Goal: Information Seeking & Learning: Find contact information

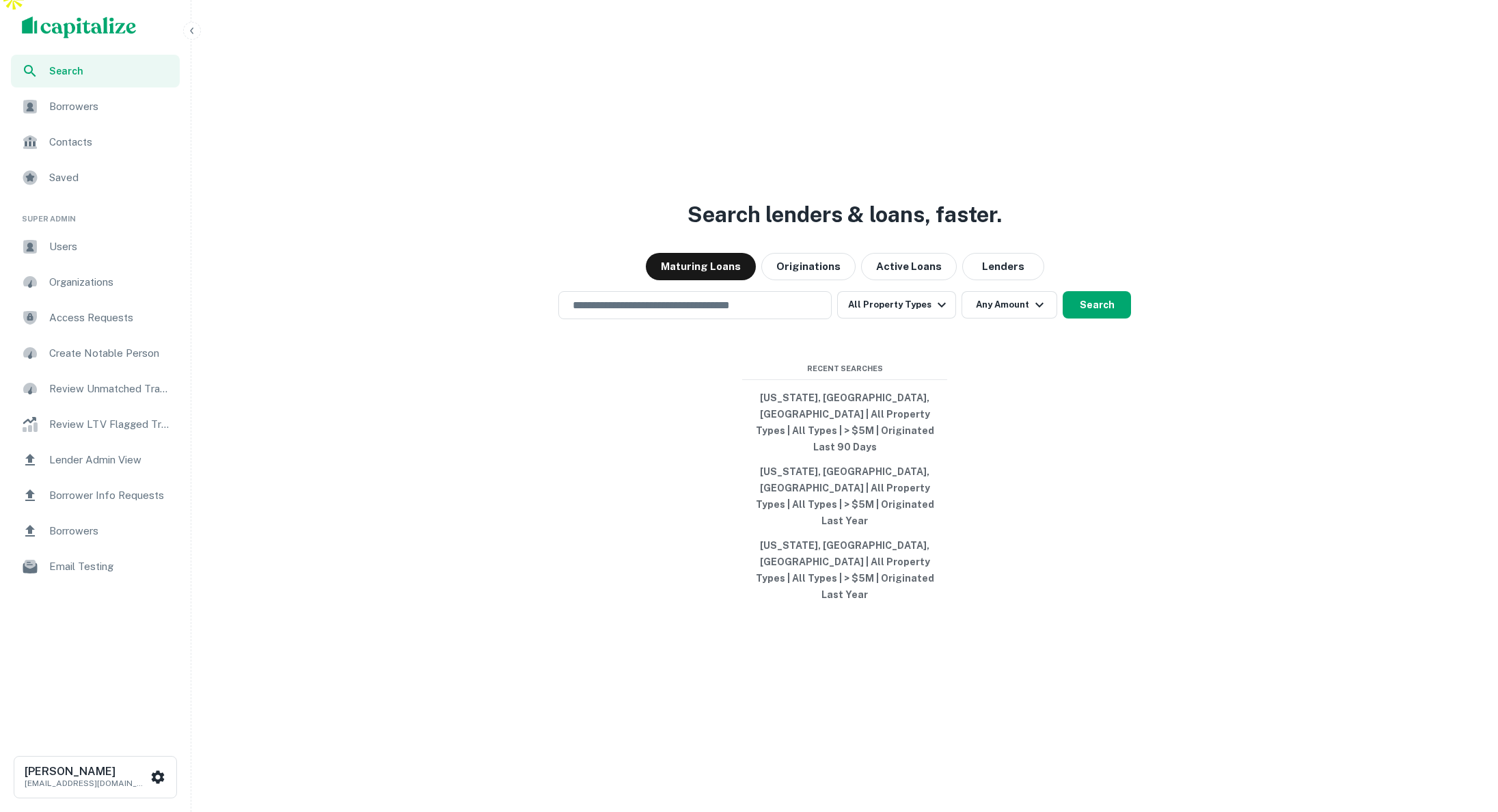
scroll to position [17, 0]
click at [93, 251] on span "Users" at bounding box center [110, 246] width 122 height 17
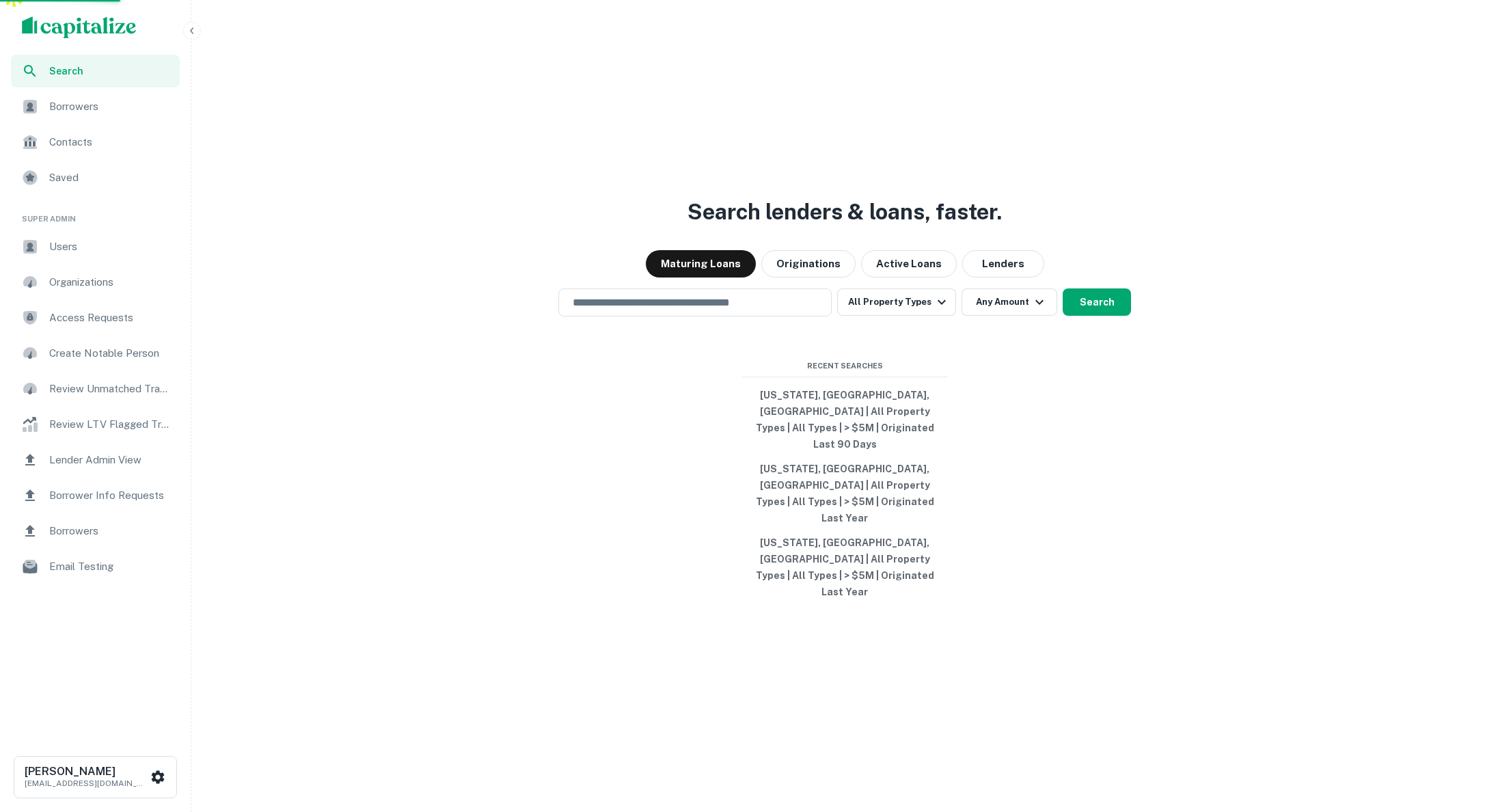
scroll to position [18, 0]
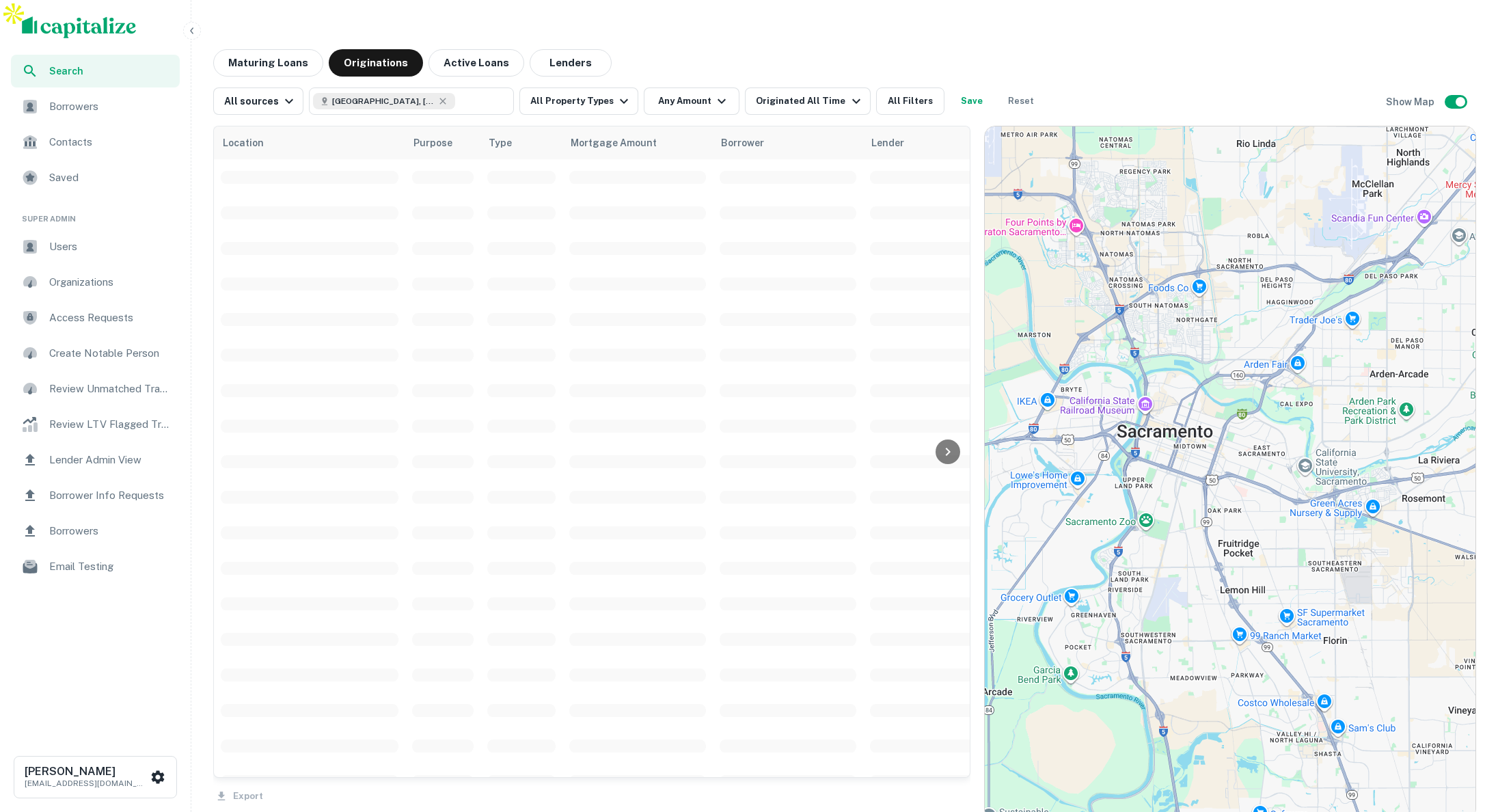
scroll to position [2, 0]
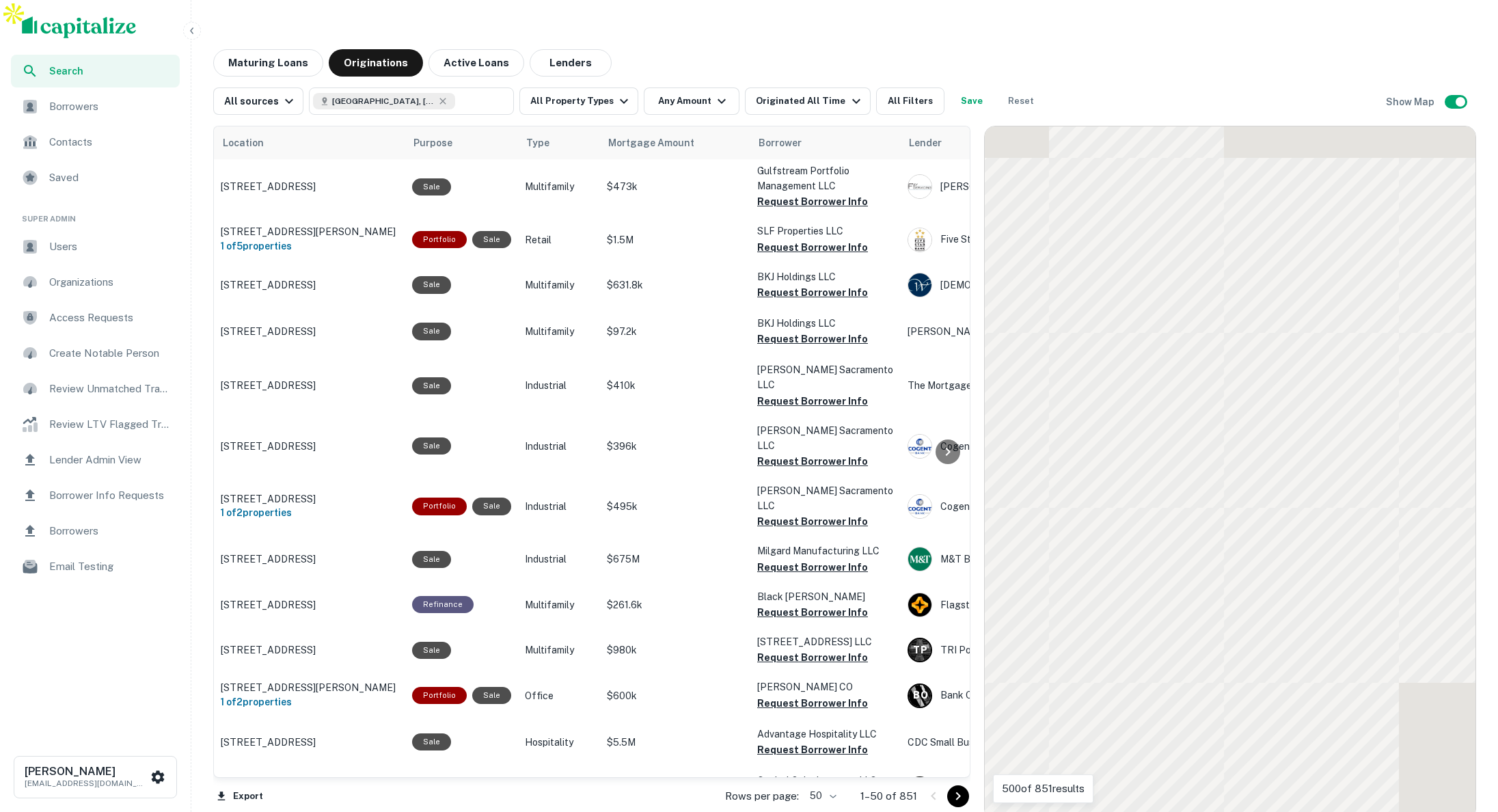
click at [192, 31] on icon "button" at bounding box center [192, 31] width 11 height 11
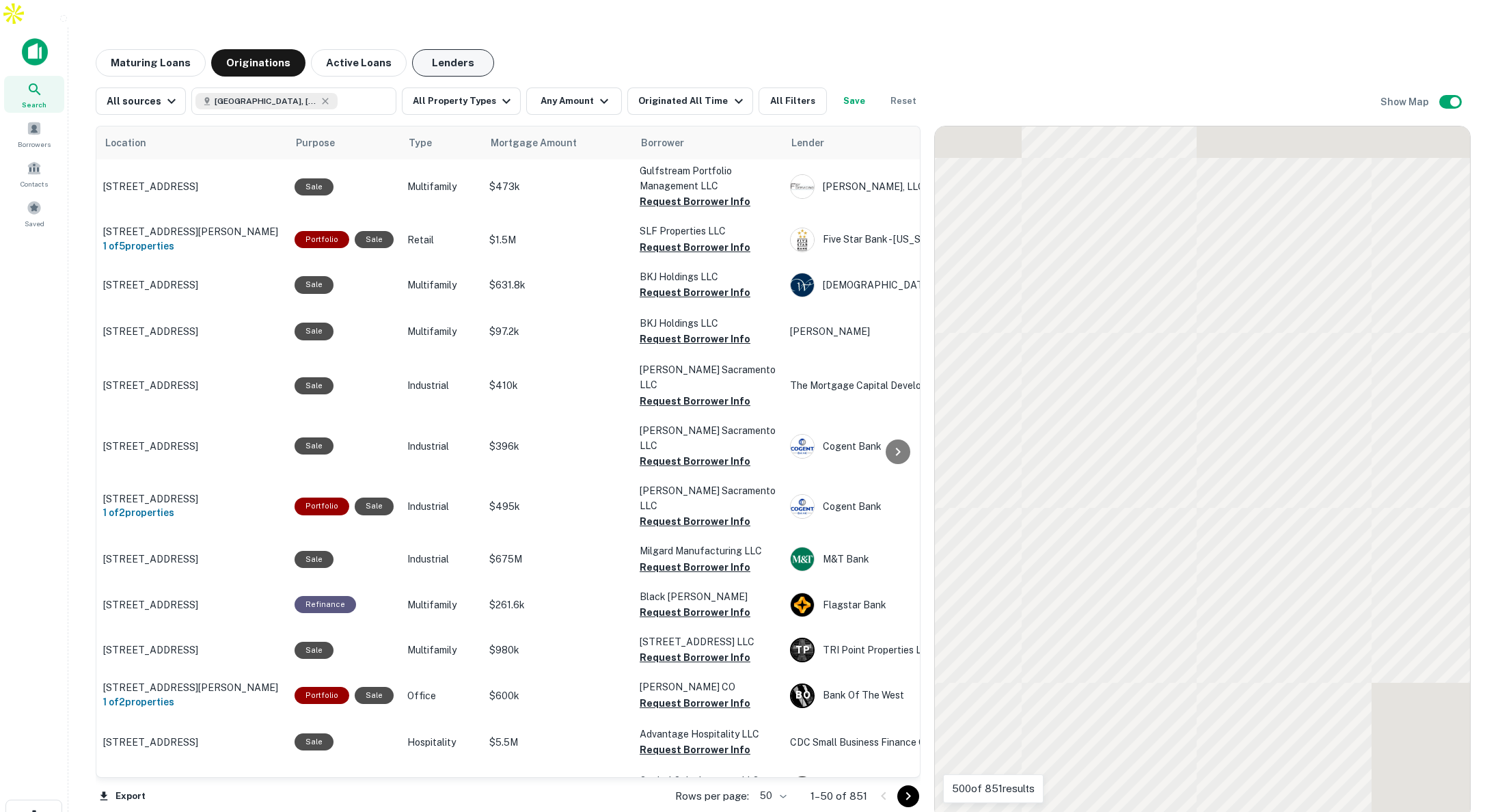
click at [448, 49] on button "Lenders" at bounding box center [453, 63] width 82 height 28
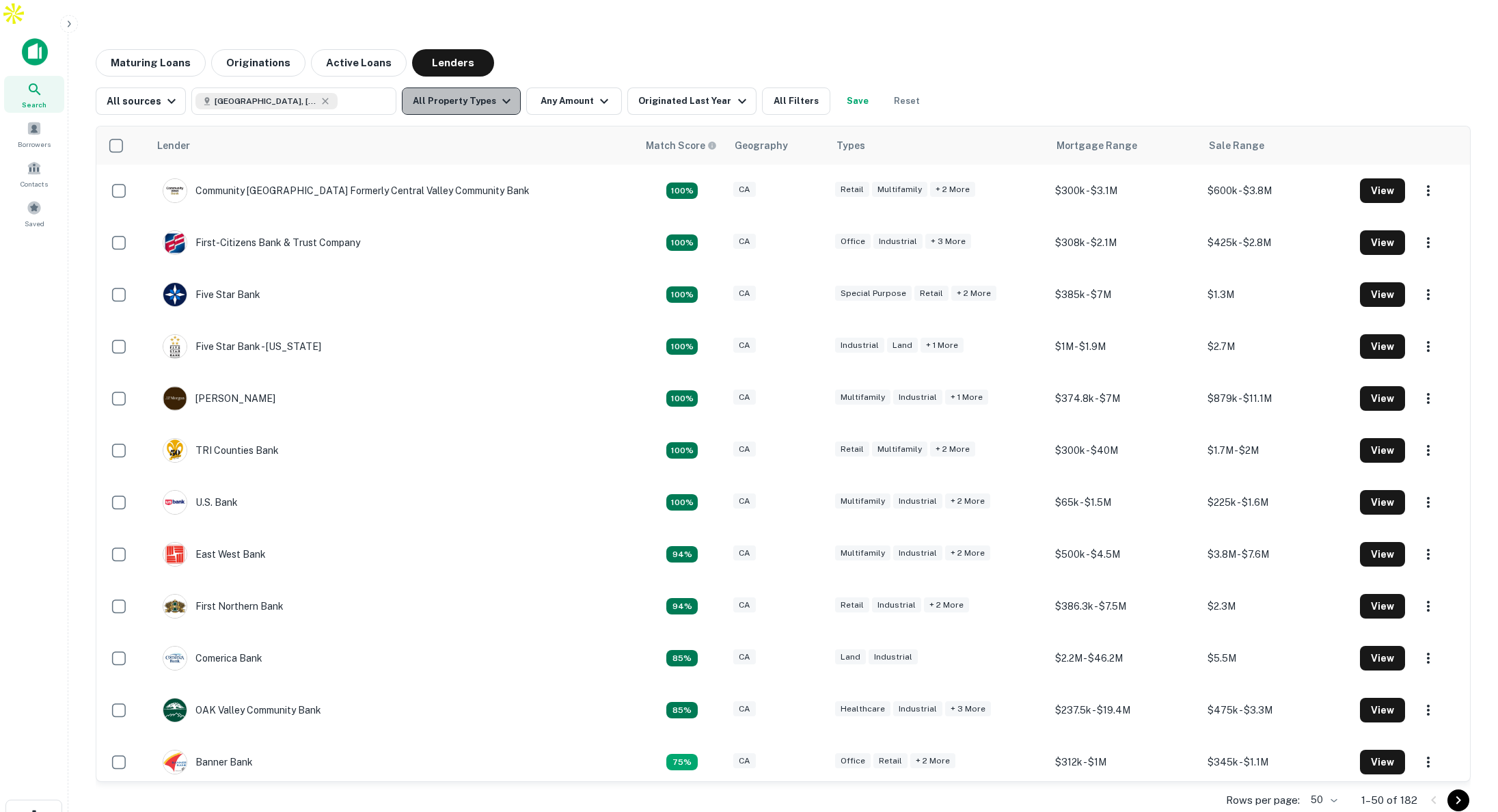
click at [467, 87] on button "All Property Types" at bounding box center [461, 101] width 119 height 28
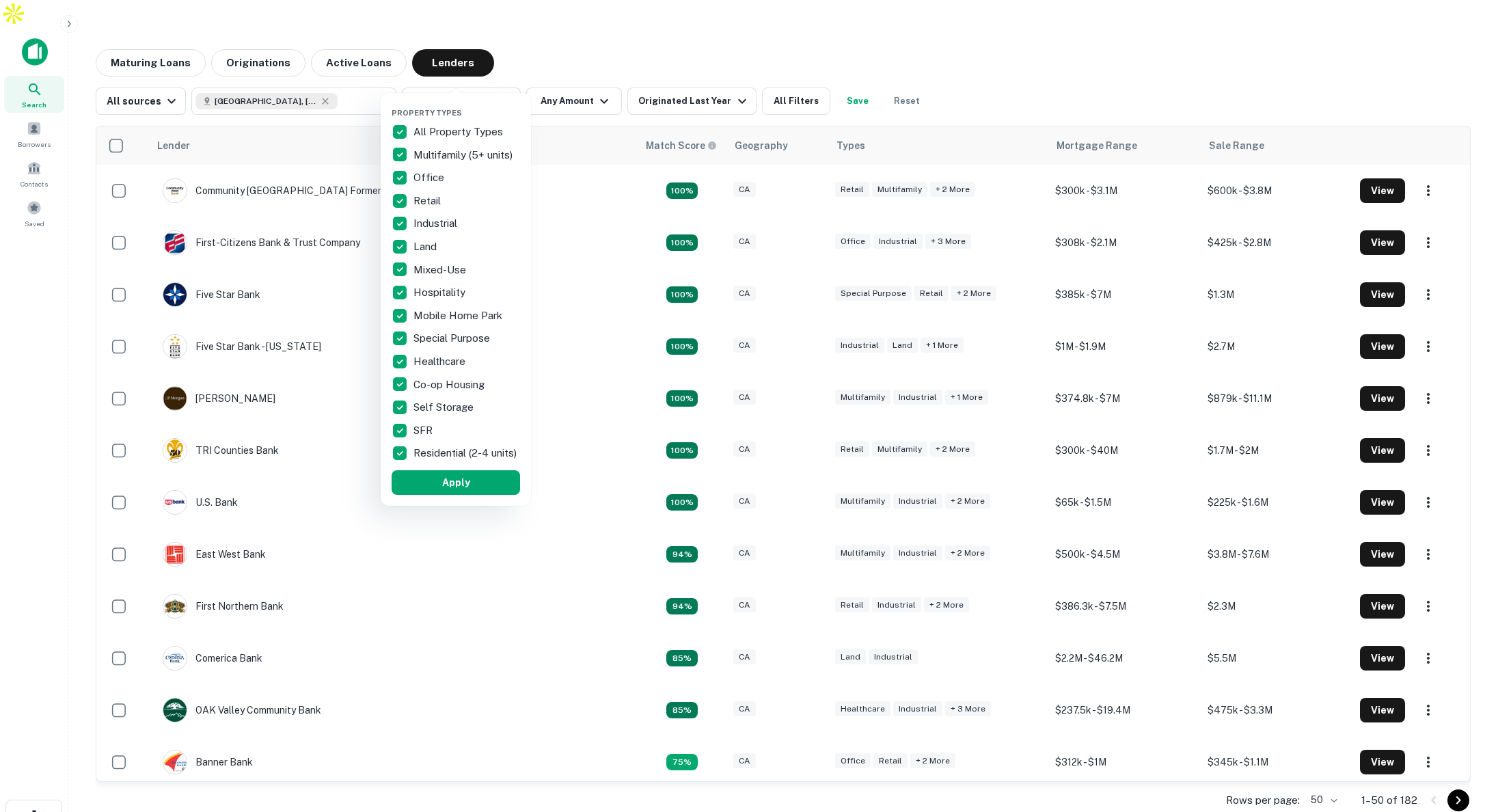
click at [246, 532] on div at bounding box center [749, 406] width 1498 height 812
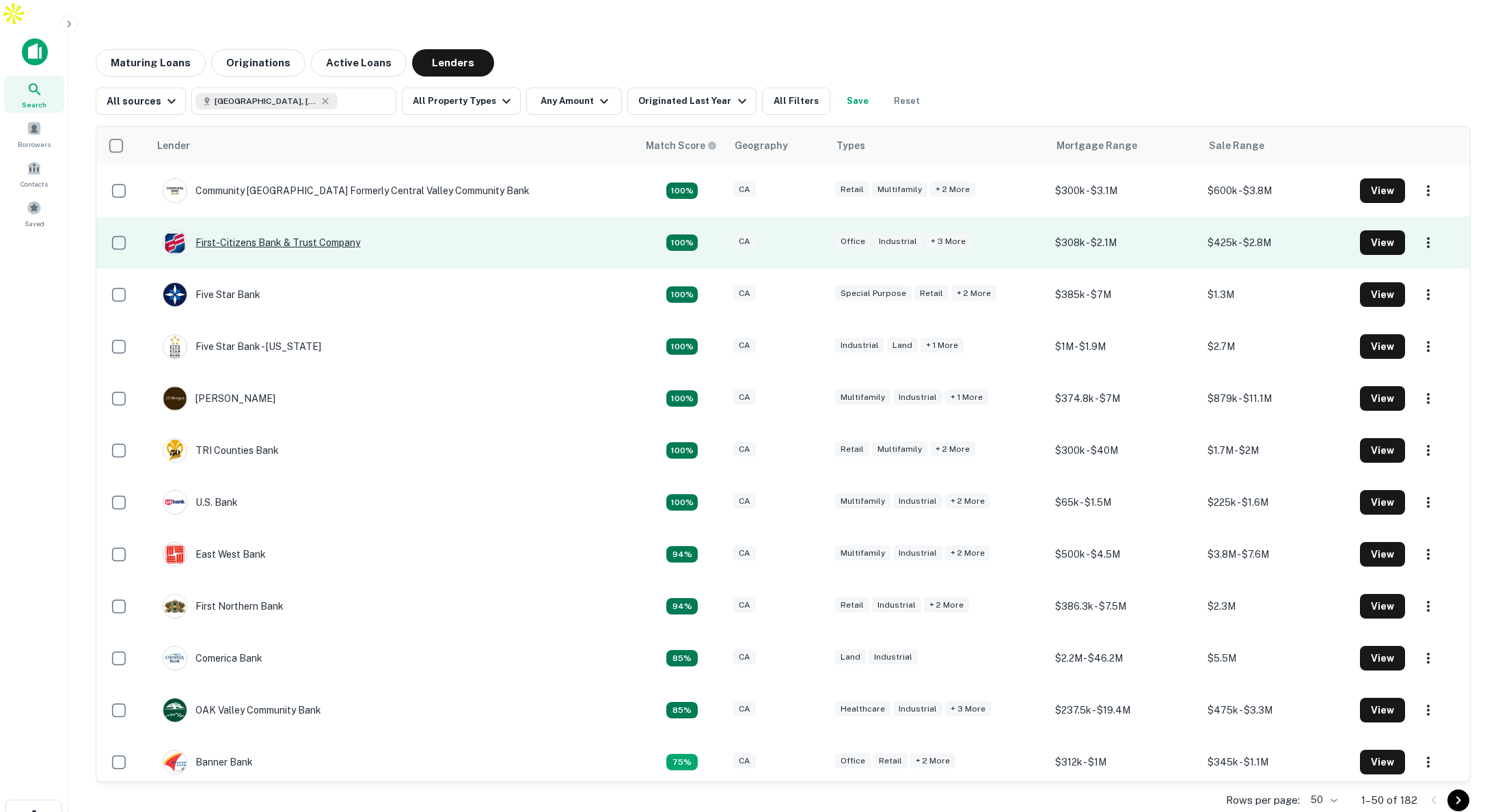
click at [246, 231] on div "First-citizens Bank & Trust Company" at bounding box center [261, 242] width 197 height 25
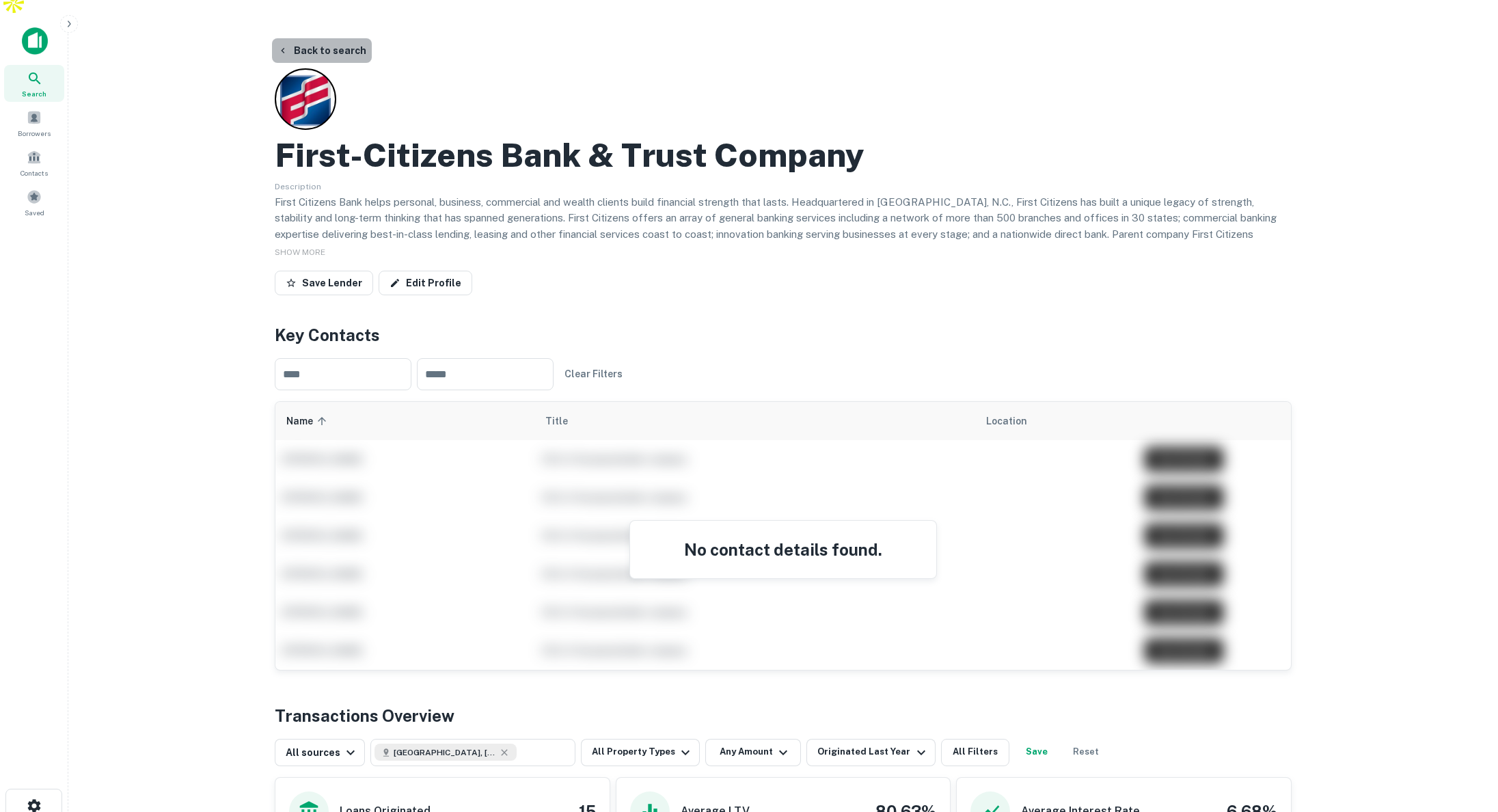
scroll to position [13, 0]
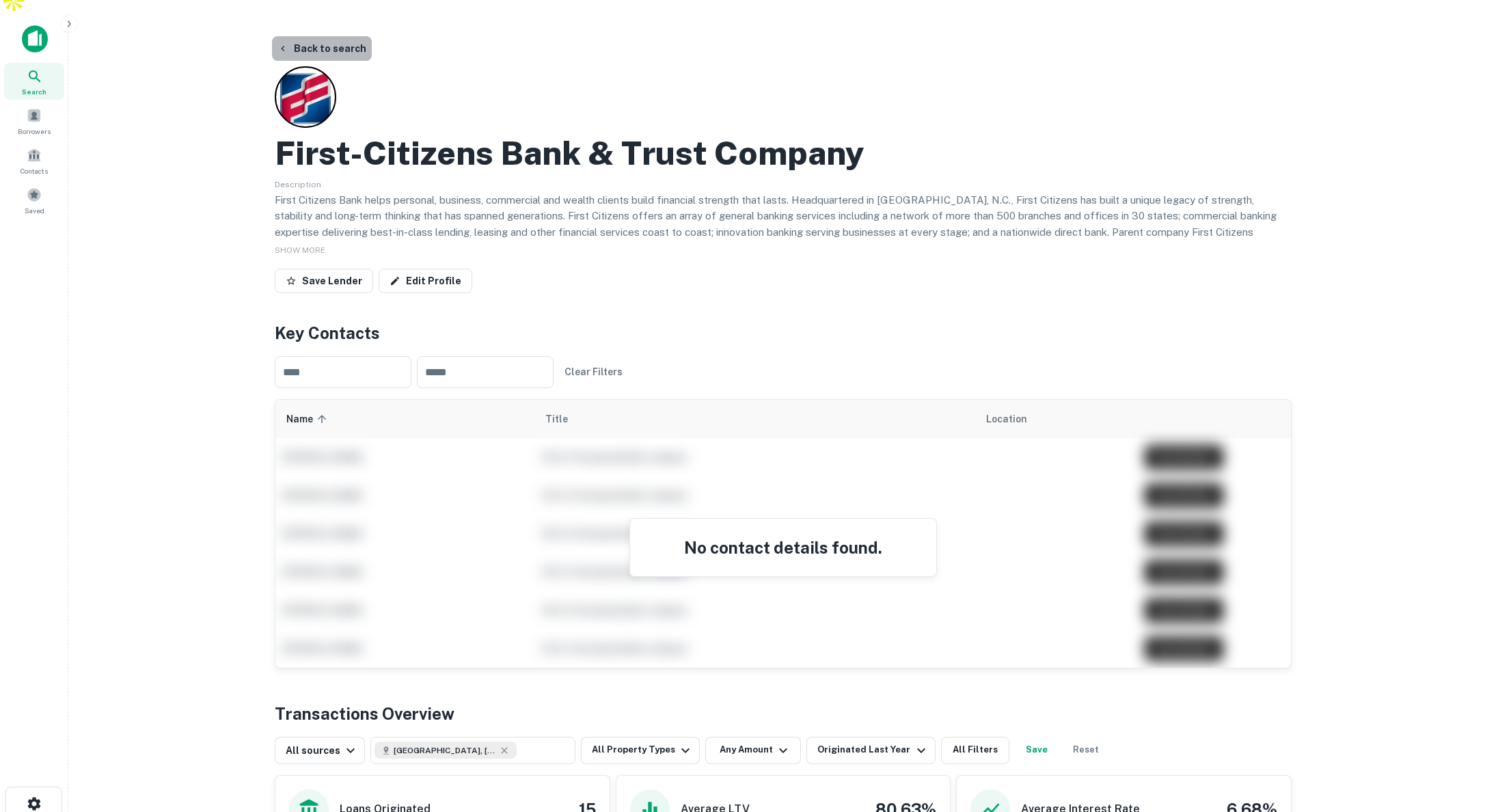
click at [328, 36] on button "Back to search" at bounding box center [322, 48] width 100 height 25
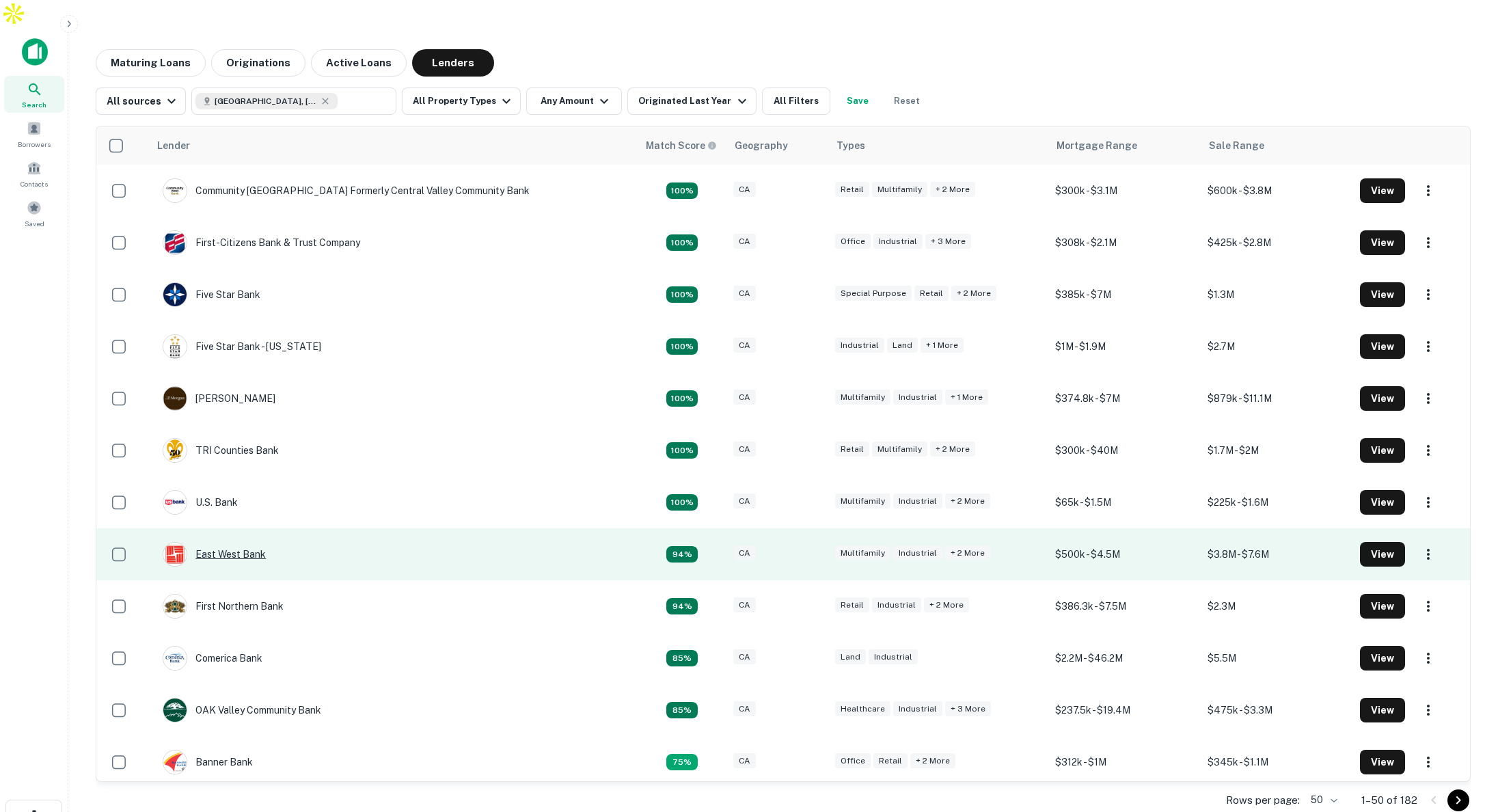
click at [236, 542] on div "East West Bank" at bounding box center [214, 554] width 103 height 25
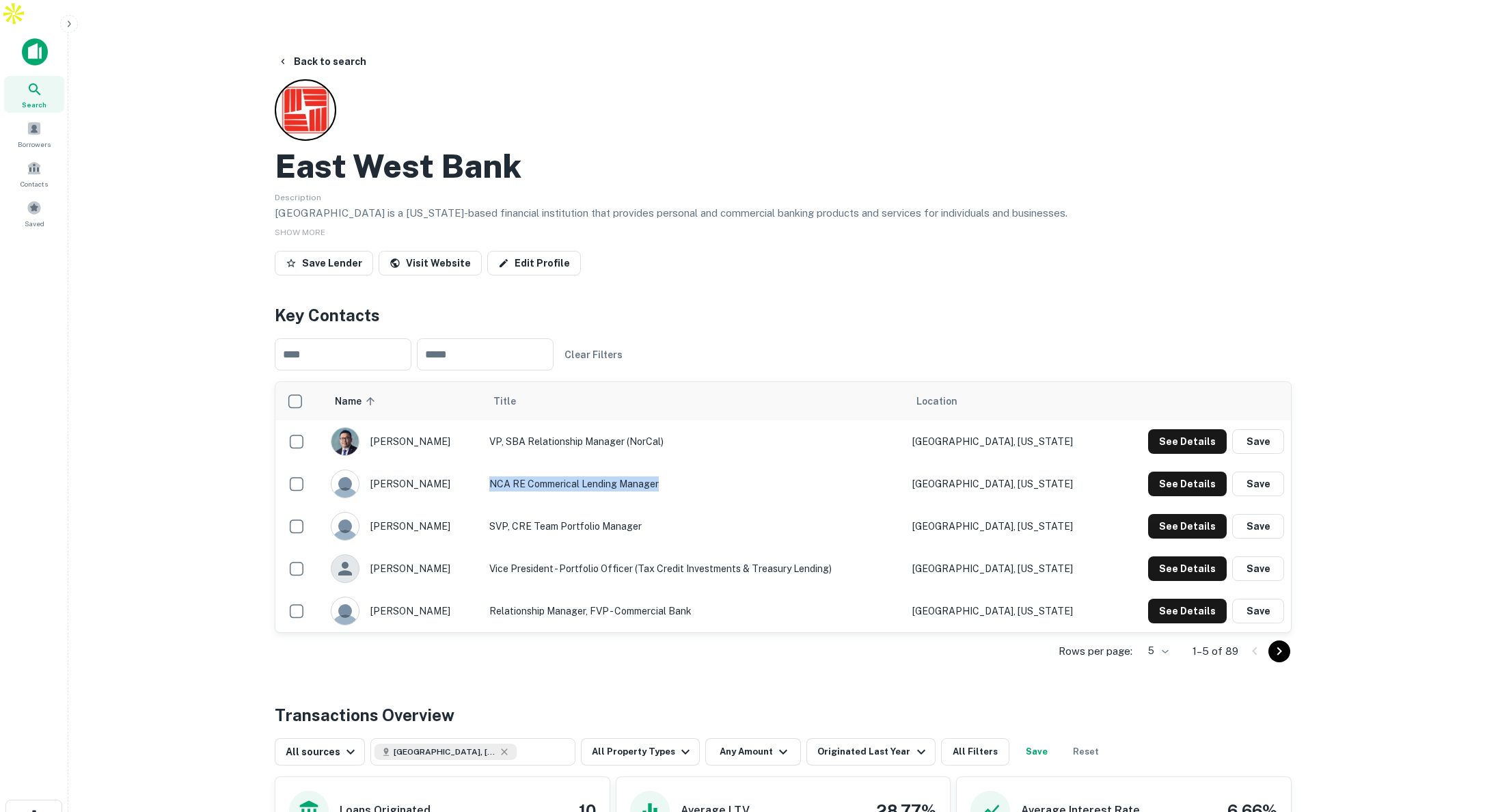
drag, startPoint x: 478, startPoint y: 454, endPoint x: 647, endPoint y: 460, distance: 169.1
click at [647, 463] on td "NCA RE Commerical Lending Manager" at bounding box center [694, 483] width 423 height 42
drag, startPoint x: 486, startPoint y: 499, endPoint x: 565, endPoint y: 524, distance: 82.9
click at [599, 505] on td "SVP, CRE Team Portfolio Manager" at bounding box center [694, 525] width 423 height 42
drag, startPoint x: 515, startPoint y: 543, endPoint x: 689, endPoint y: 556, distance: 174.5
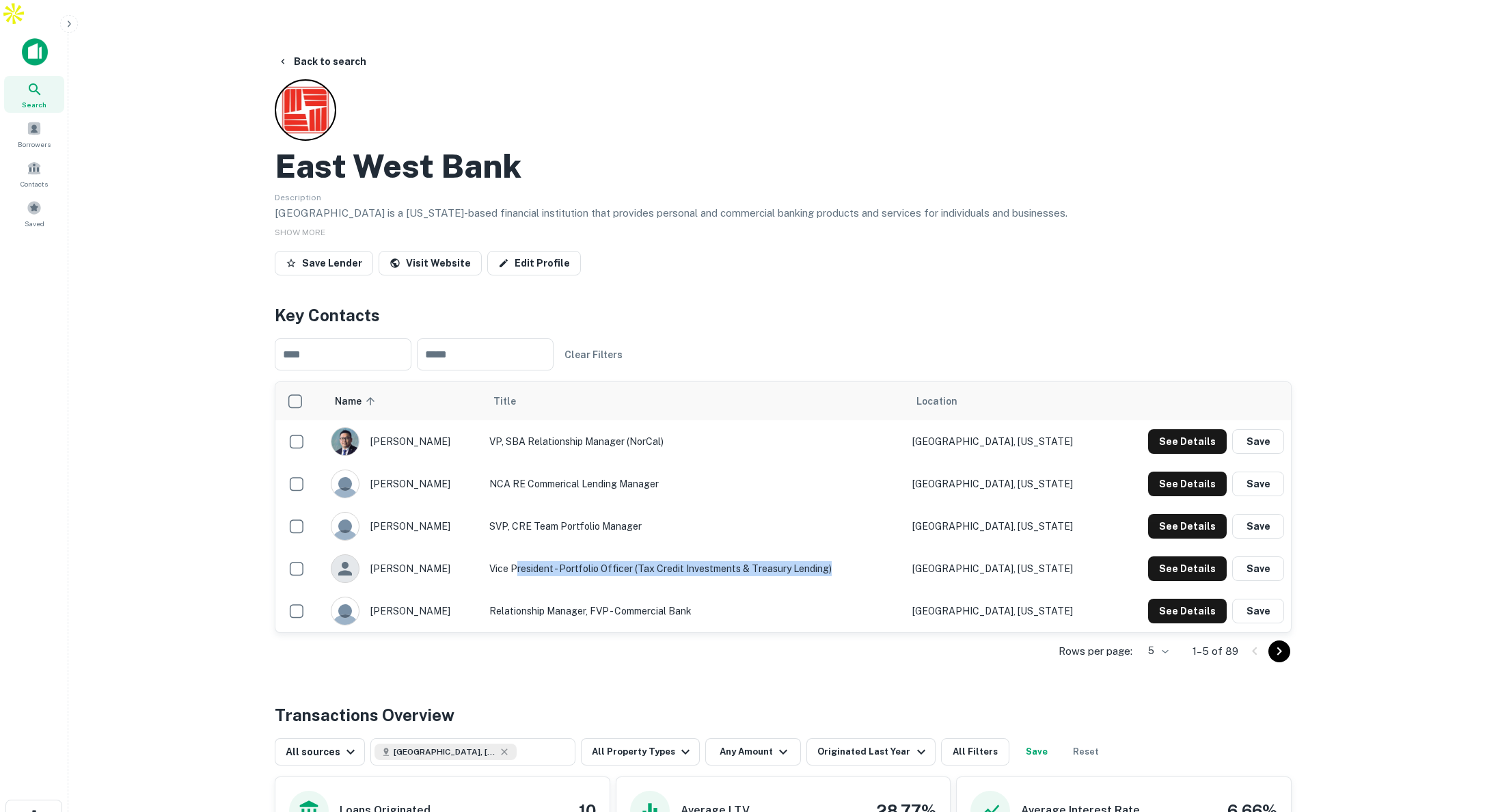
click at [689, 556] on td "Vice President - Portfolio Officer (Tax Credit Investments & Treasury Lending)" at bounding box center [694, 568] width 423 height 42
click at [604, 421] on td "VP, SBA Relationship Manager (NorCal)" at bounding box center [694, 441] width 423 height 42
click at [1172, 429] on button "See Details" at bounding box center [1187, 441] width 78 height 25
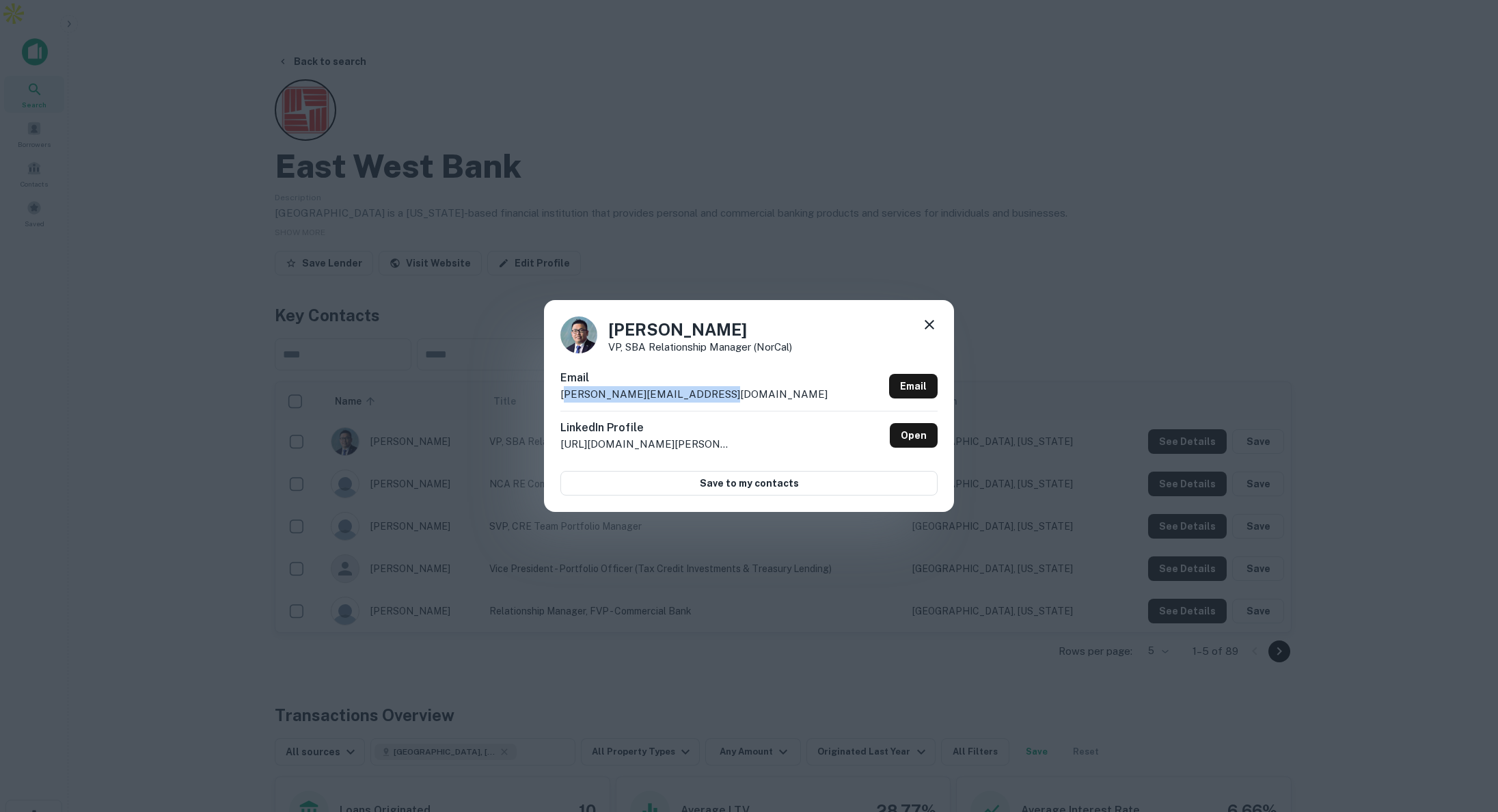
drag, startPoint x: 659, startPoint y: 399, endPoint x: 566, endPoint y: 398, distance: 93.0
click at [566, 398] on div "Email [PERSON_NAME][EMAIL_ADDRESS][DOMAIN_NAME] Email" at bounding box center [749, 391] width 377 height 41
click at [930, 322] on icon at bounding box center [929, 325] width 10 height 10
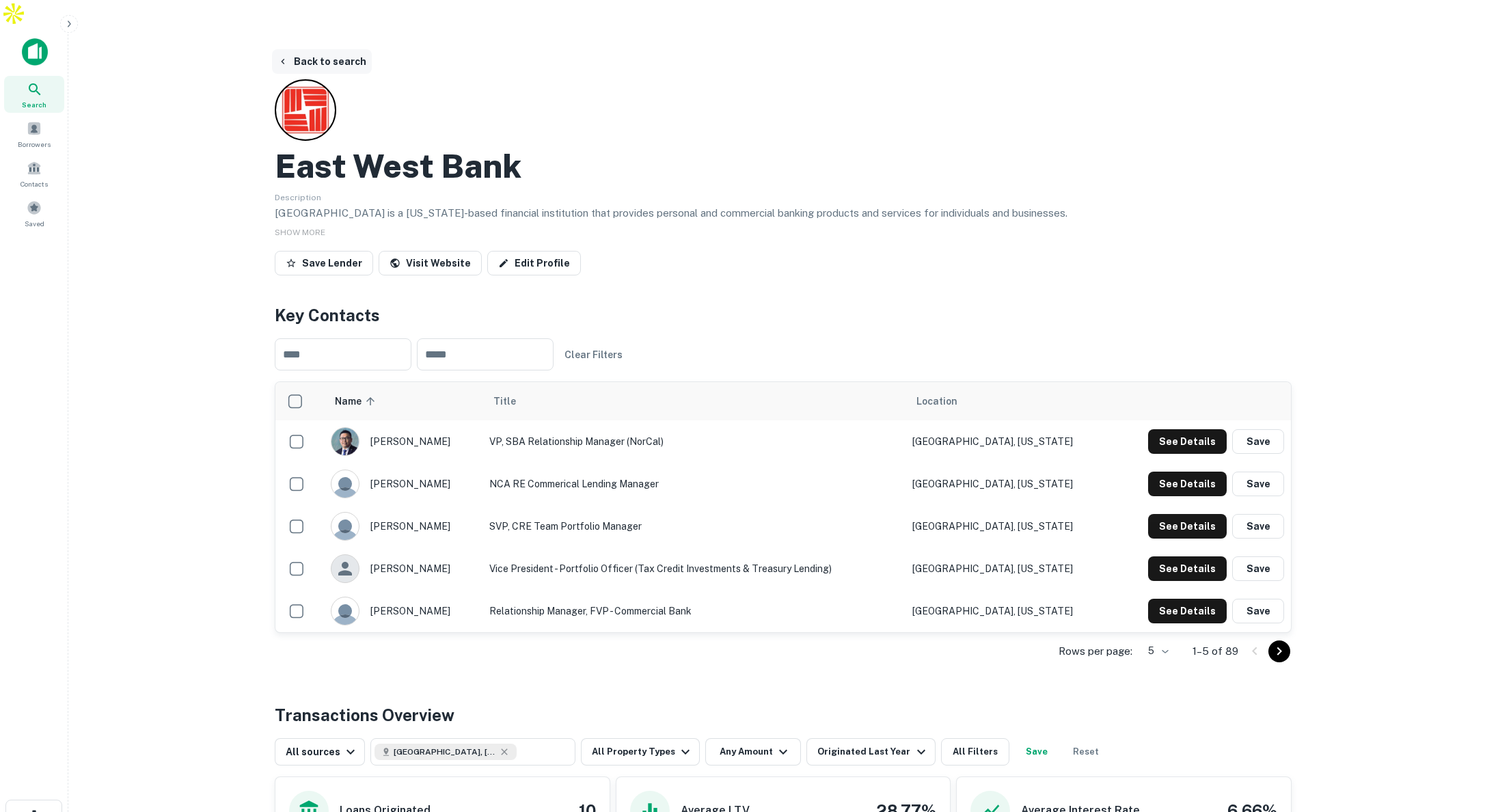
click at [321, 49] on button "Back to search" at bounding box center [322, 61] width 100 height 25
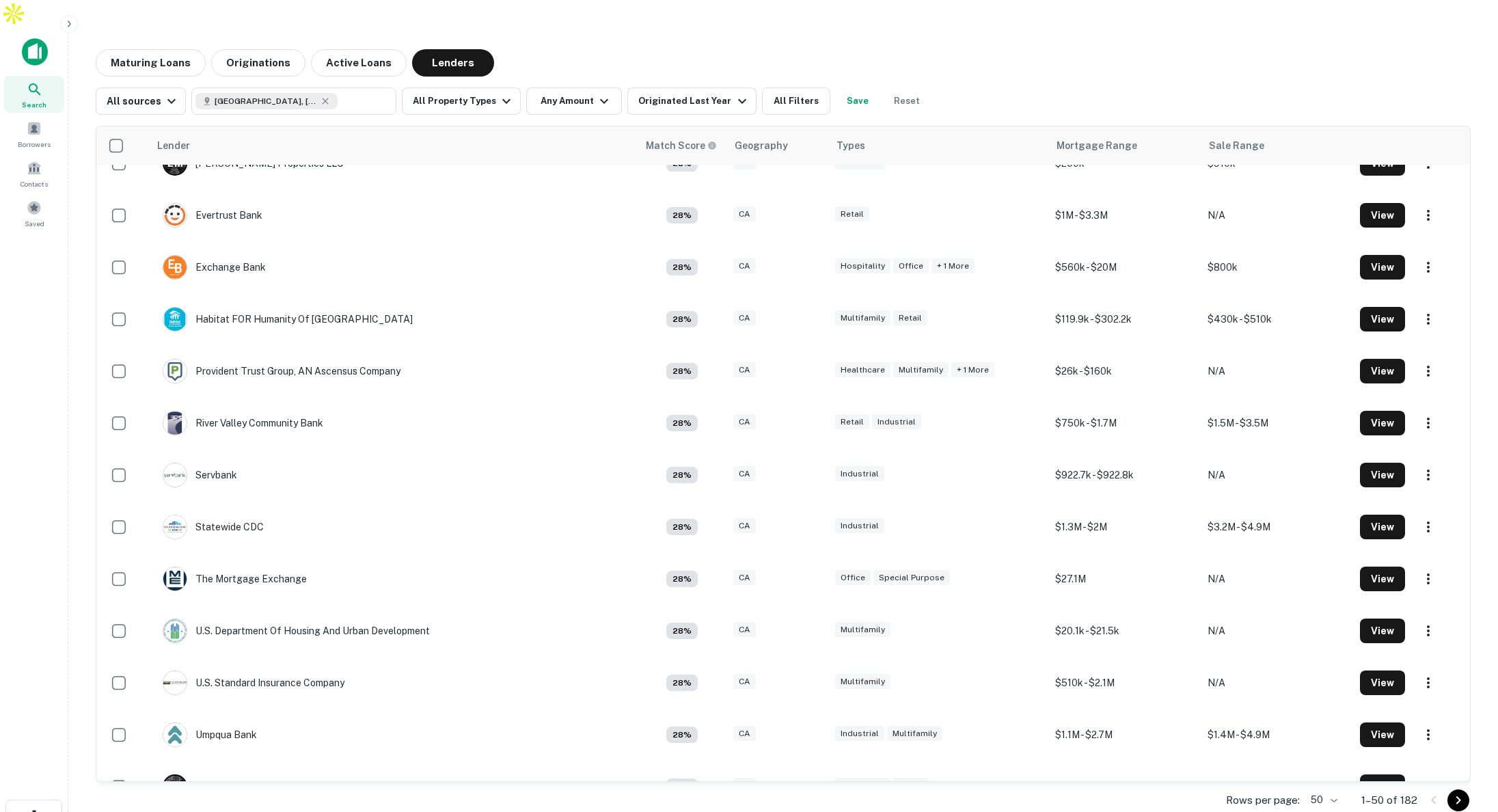
scroll to position [1980, 0]
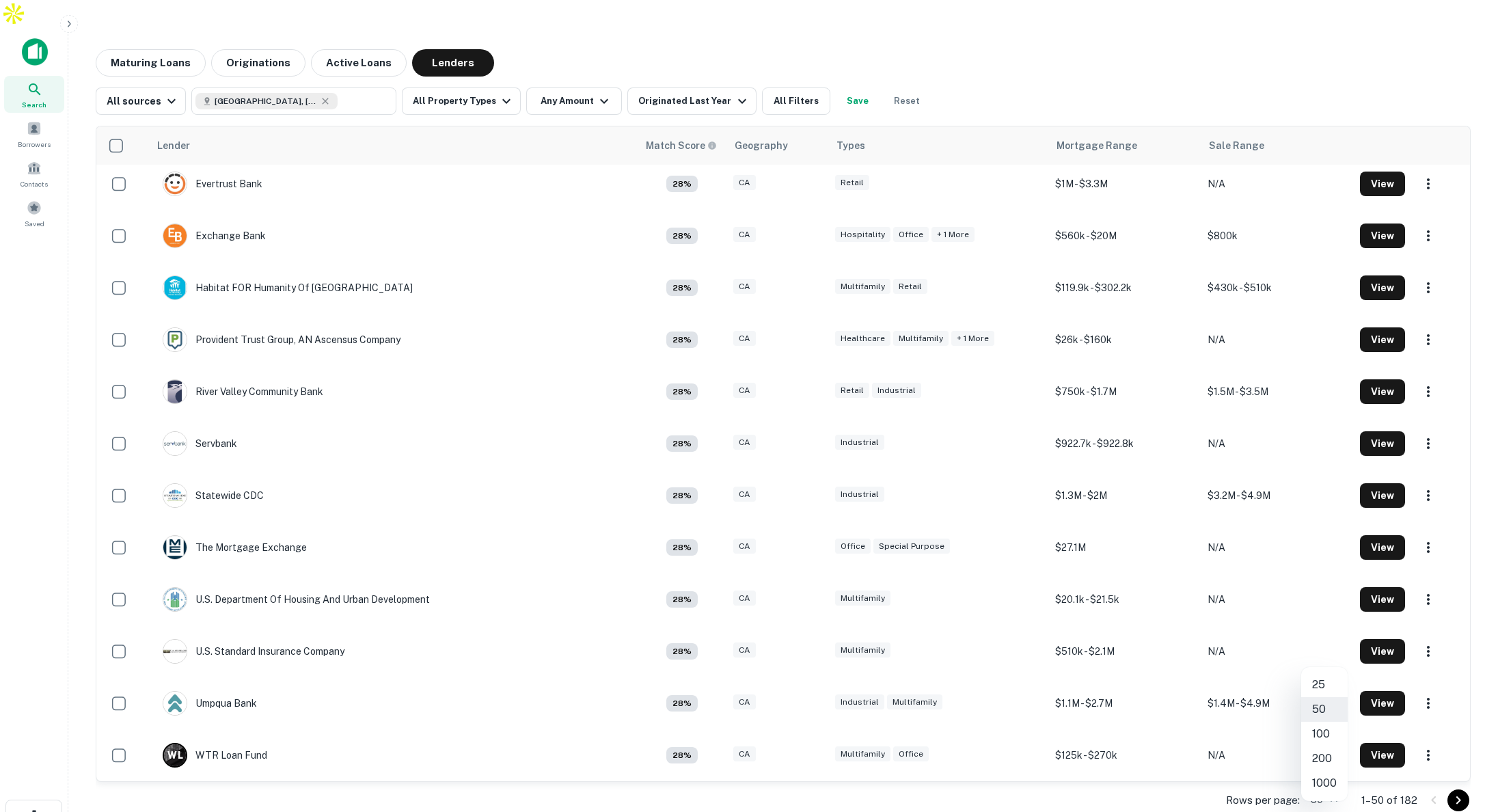
click at [1328, 770] on body "Search Borrowers Contacts Saved Maturing Loans Originations Active Loans Lender…" at bounding box center [749, 406] width 1498 height 812
click at [1326, 755] on li "200" at bounding box center [1324, 758] width 47 height 25
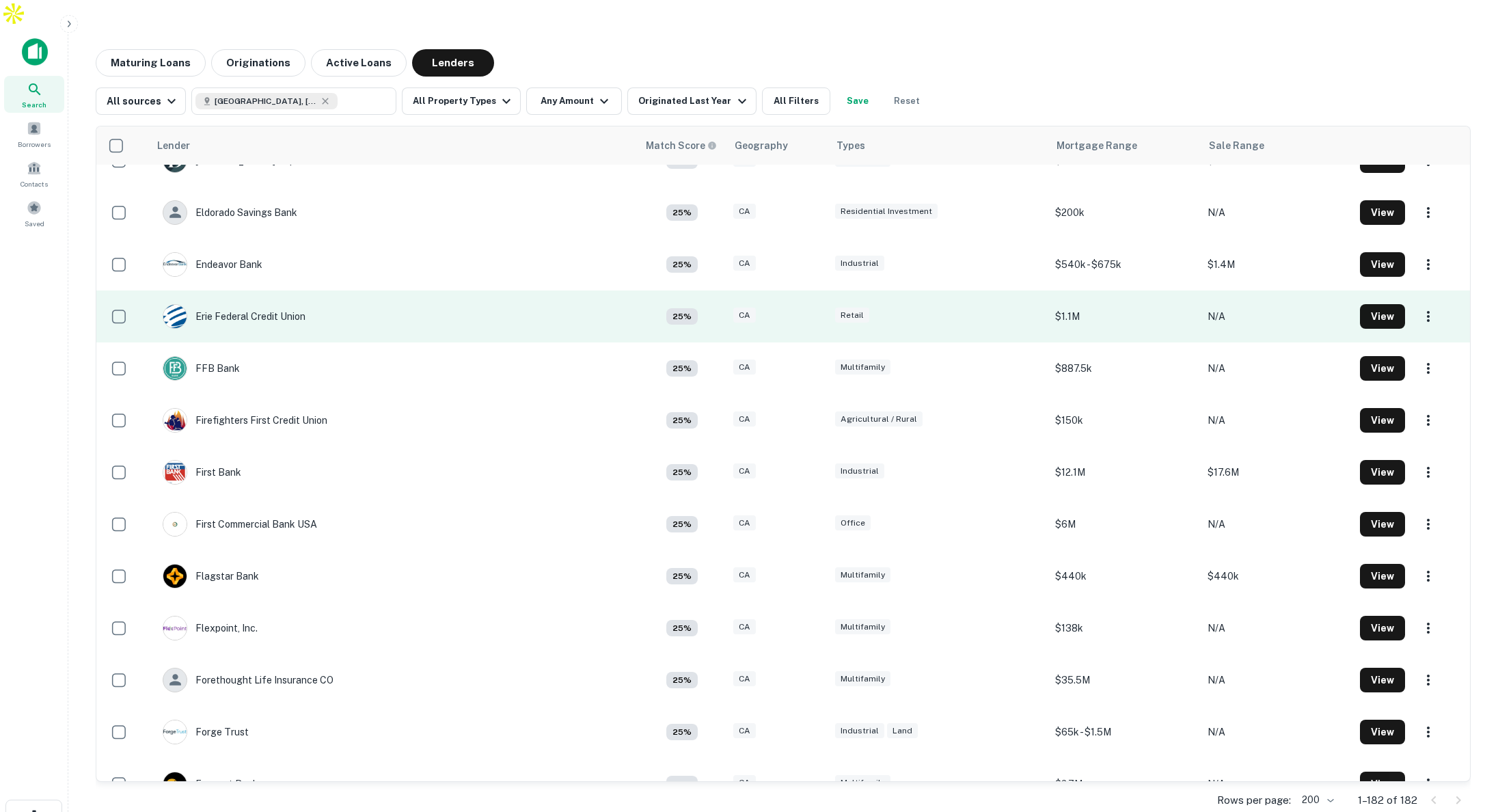
scroll to position [5173, 0]
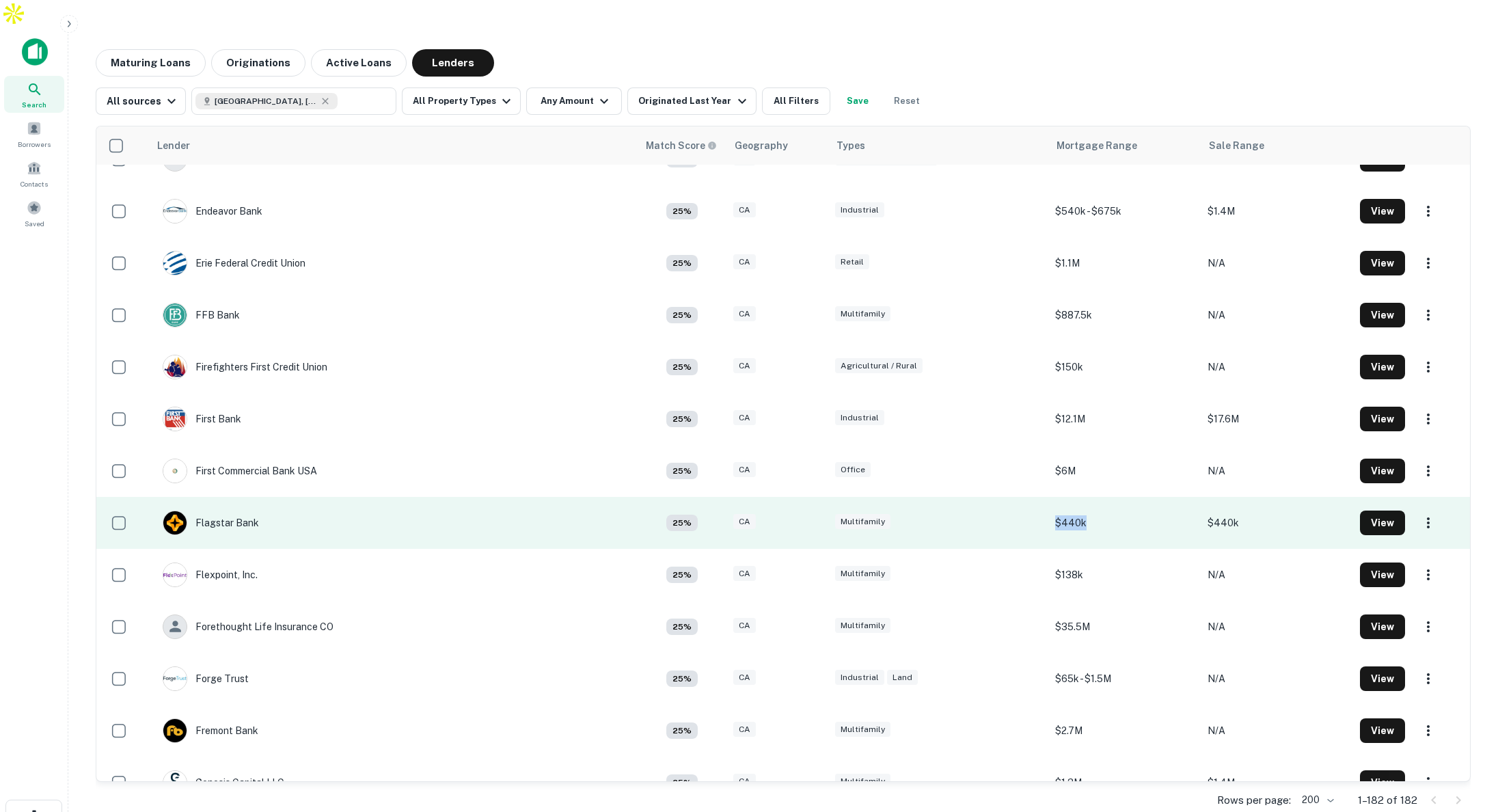
drag, startPoint x: 1016, startPoint y: 494, endPoint x: 893, endPoint y: 499, distance: 123.1
click at [1064, 497] on tr "Flagstar Bank 25% CA Multifamily $440k $440k View" at bounding box center [783, 523] width 1374 height 52
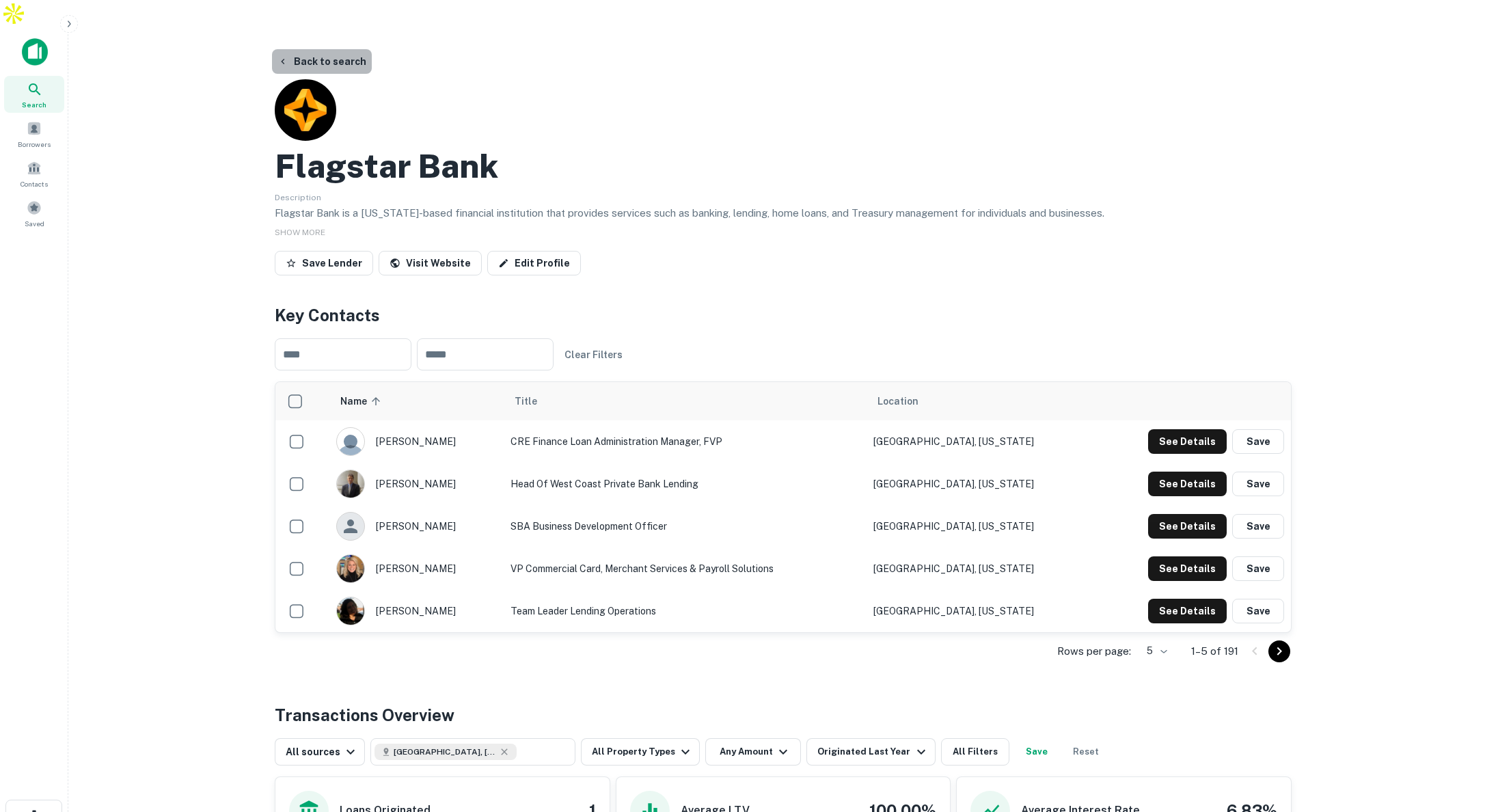
click at [337, 49] on button "Back to search" at bounding box center [322, 61] width 100 height 25
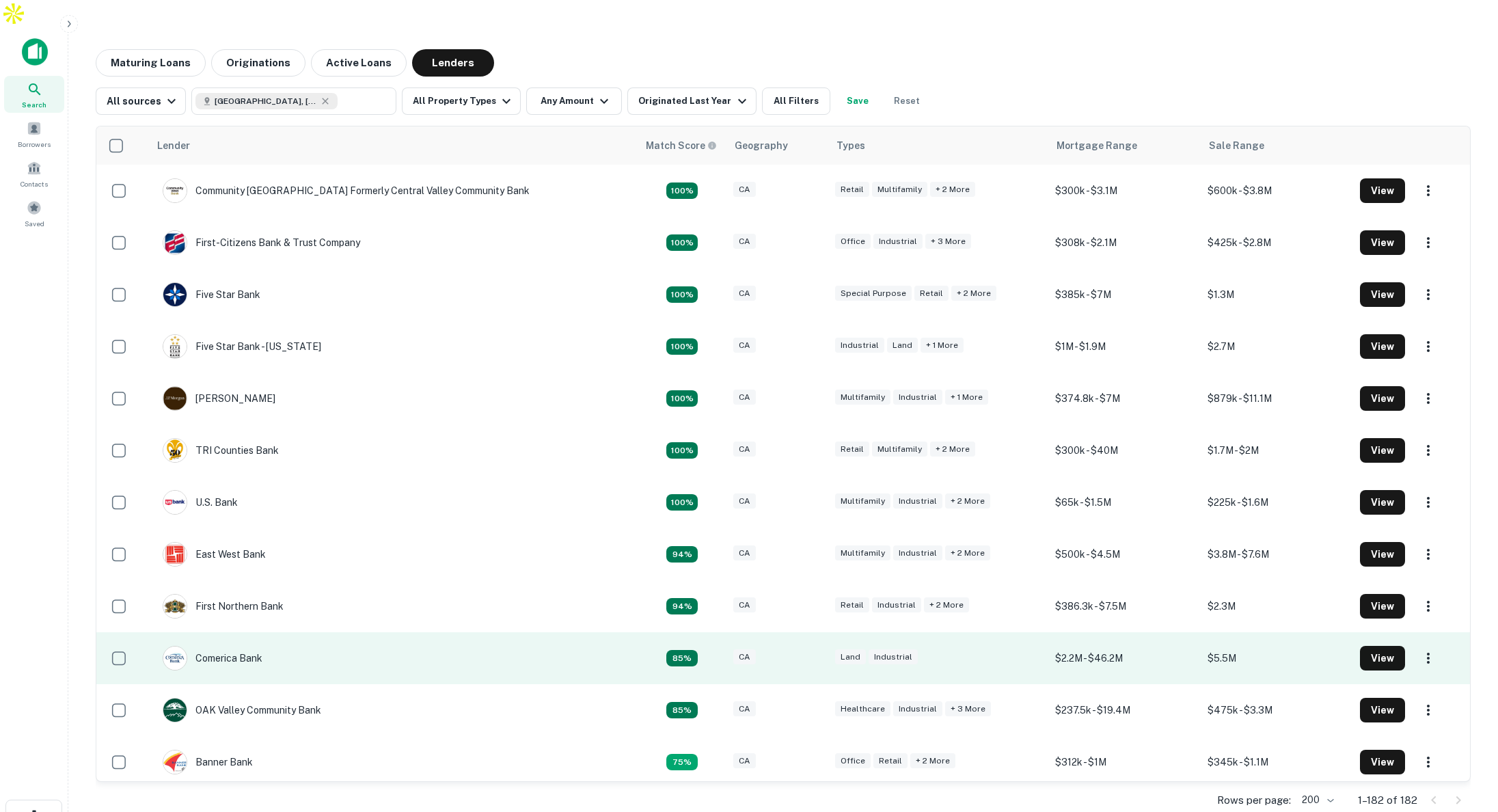
scroll to position [2, 0]
